Goal: Find specific page/section: Find specific page/section

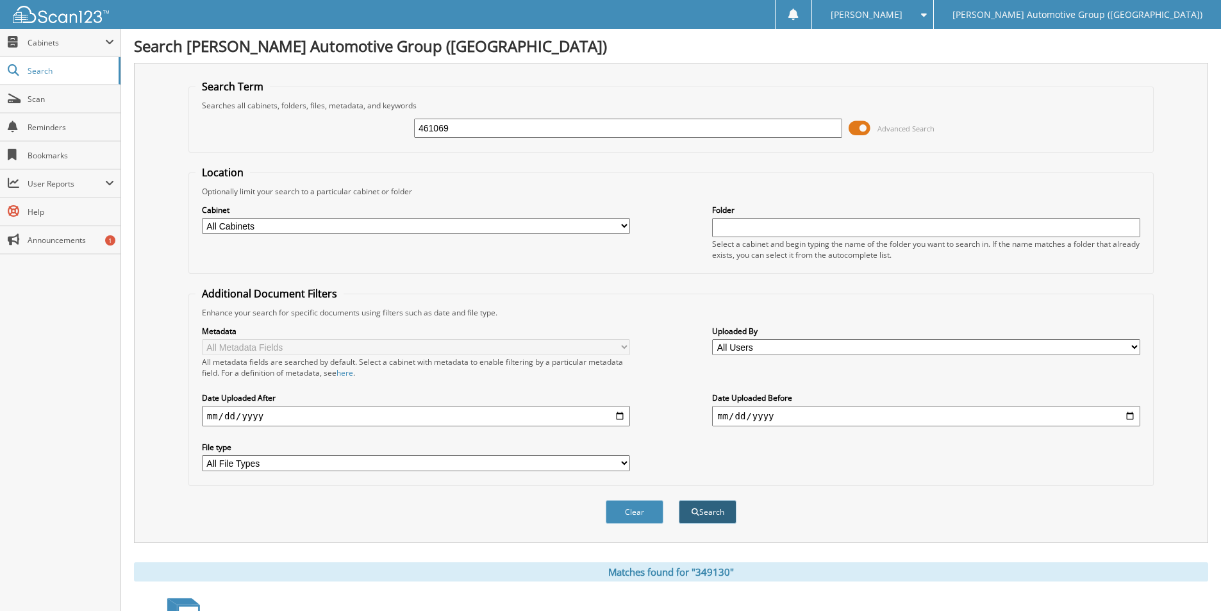
type input "461069"
click at [705, 513] on button "Search" at bounding box center [708, 512] width 58 height 24
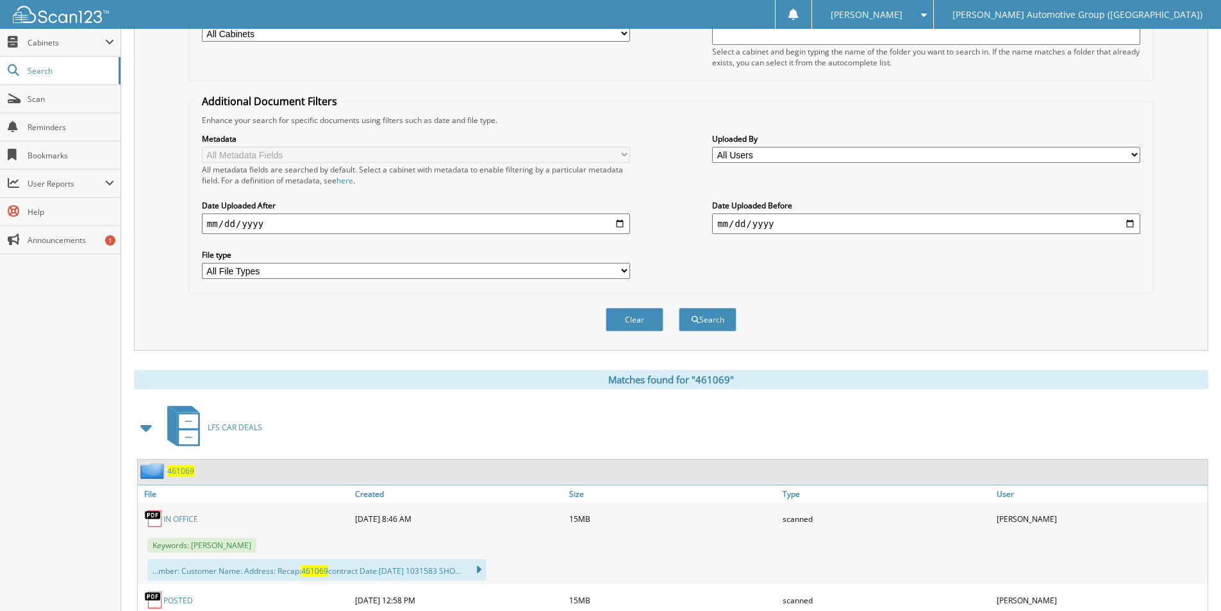
scroll to position [385, 0]
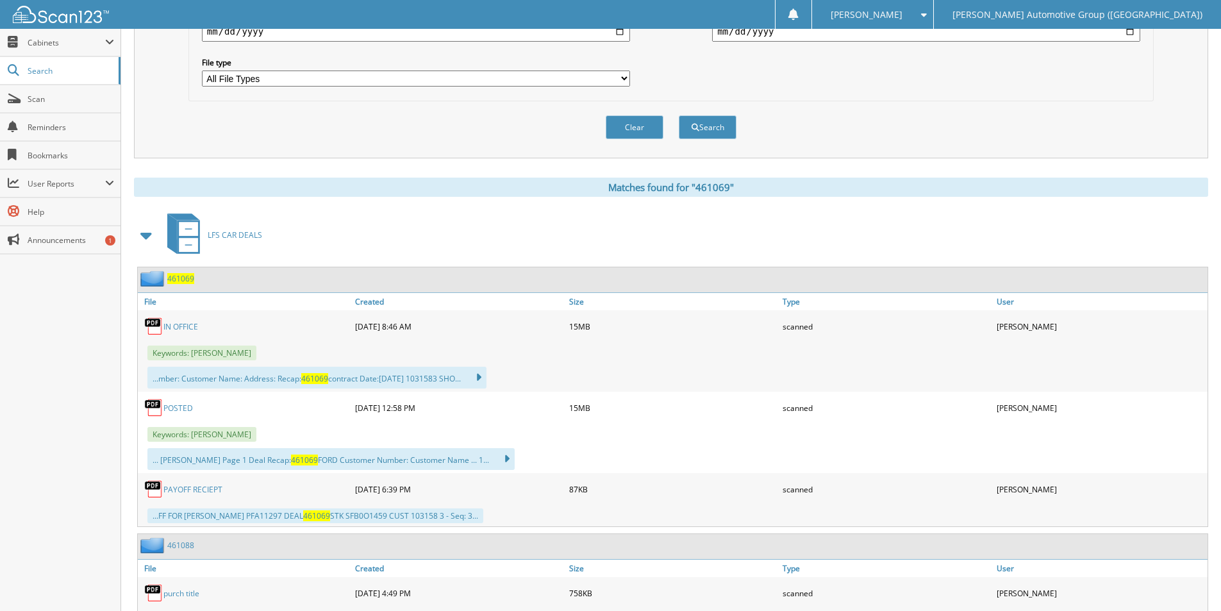
drag, startPoint x: 183, startPoint y: 280, endPoint x: 183, endPoint y: 287, distance: 7.0
click at [183, 279] on span "461069" at bounding box center [180, 278] width 27 height 11
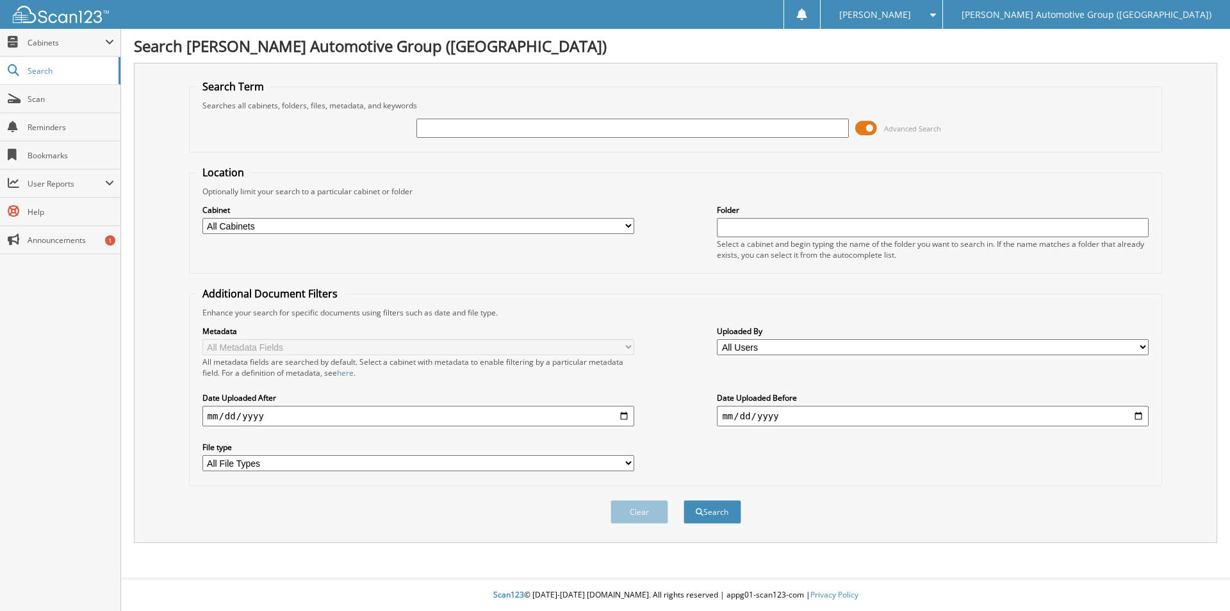
click at [547, 128] on input "text" at bounding box center [633, 128] width 432 height 19
type input "461069"
click at [699, 510] on span "submit" at bounding box center [700, 512] width 8 height 8
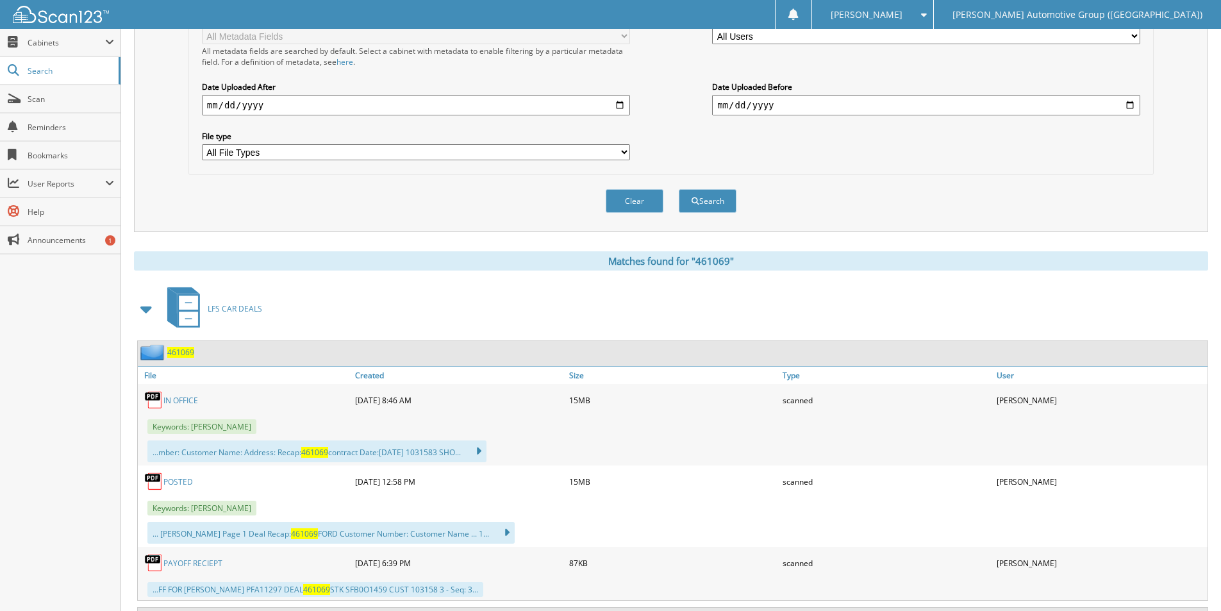
scroll to position [385, 0]
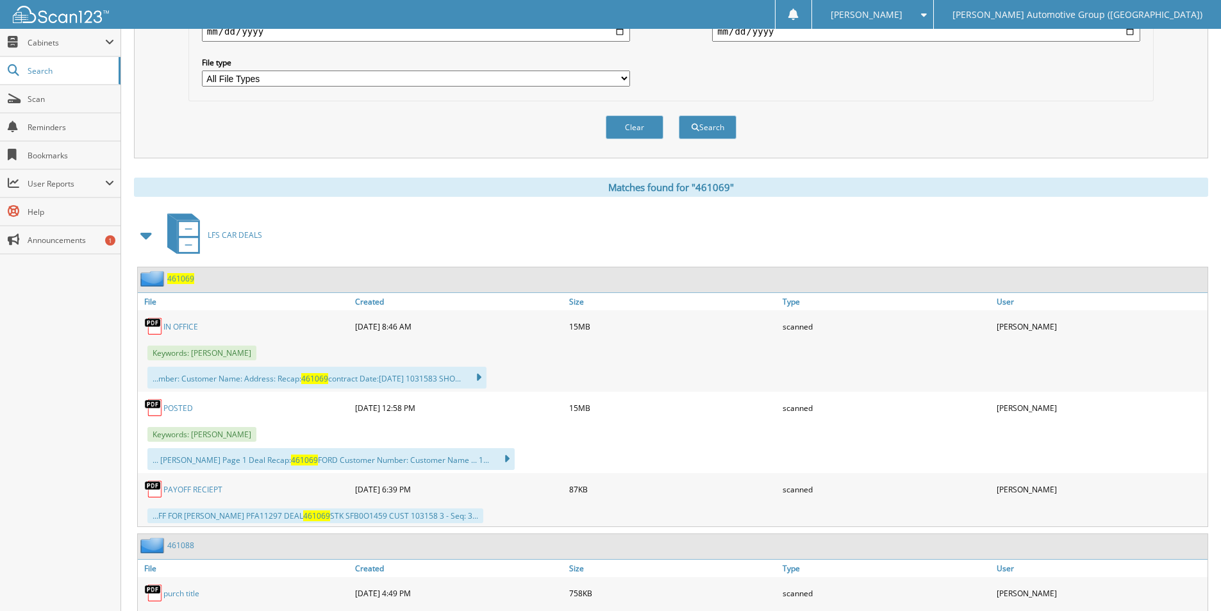
click at [174, 281] on span "461069" at bounding box center [180, 278] width 27 height 11
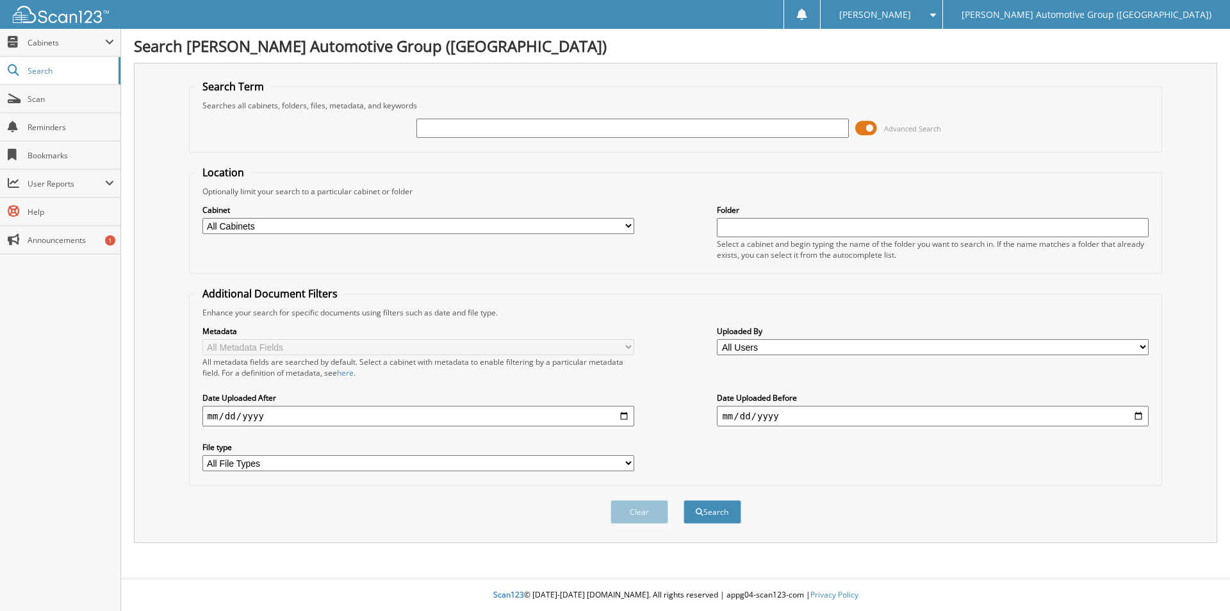
click at [436, 128] on input "text" at bounding box center [633, 128] width 432 height 19
type input "NKE13781"
click at [684, 500] on button "Search" at bounding box center [713, 512] width 58 height 24
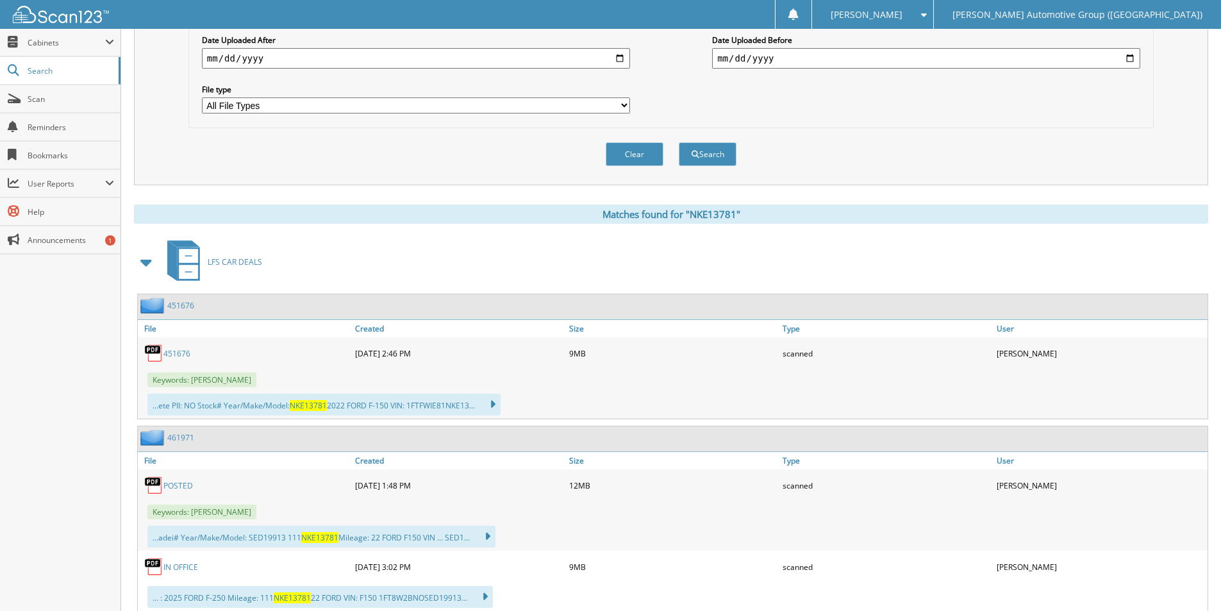
scroll to position [397, 0]
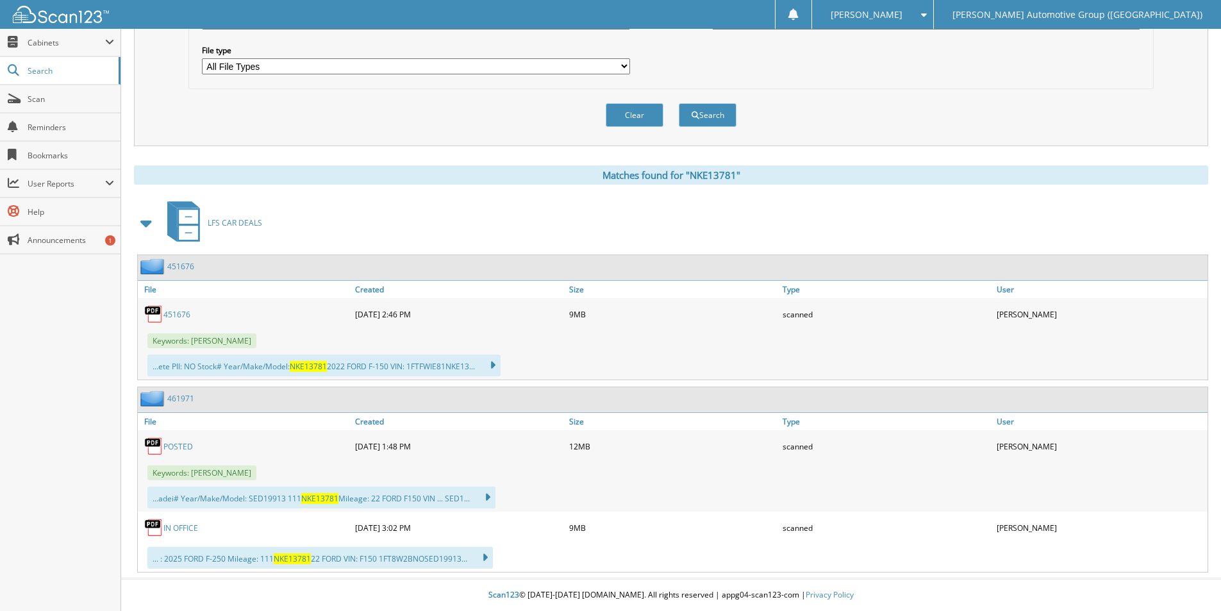
click at [180, 267] on link "451676" at bounding box center [180, 266] width 27 height 11
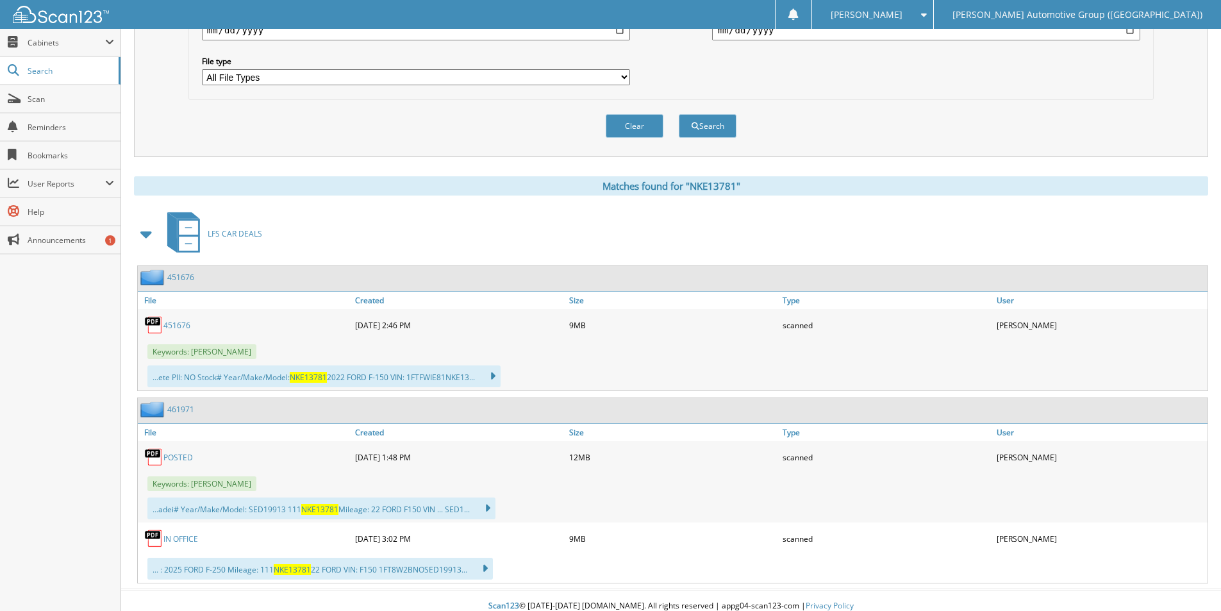
scroll to position [397, 0]
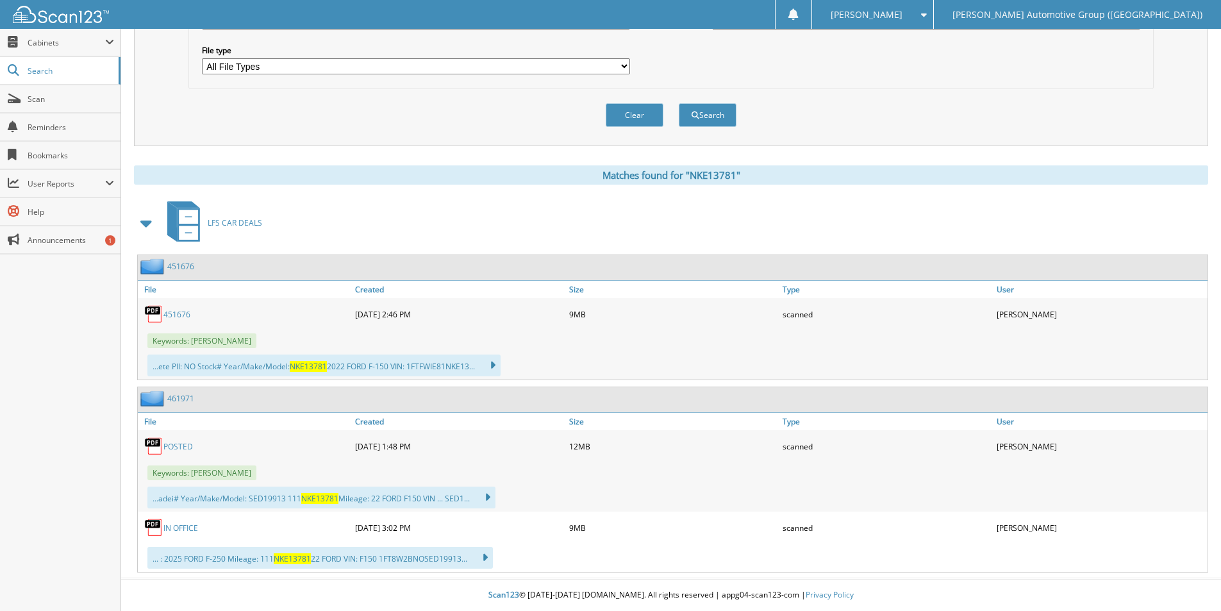
click at [181, 397] on link "461971" at bounding box center [180, 398] width 27 height 11
